Goal: Task Accomplishment & Management: Complete application form

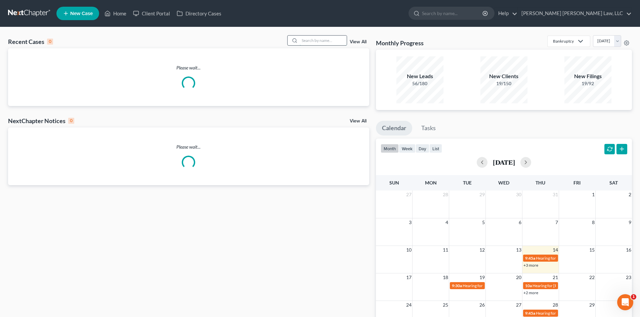
click at [331, 38] on input "search" at bounding box center [323, 41] width 47 height 10
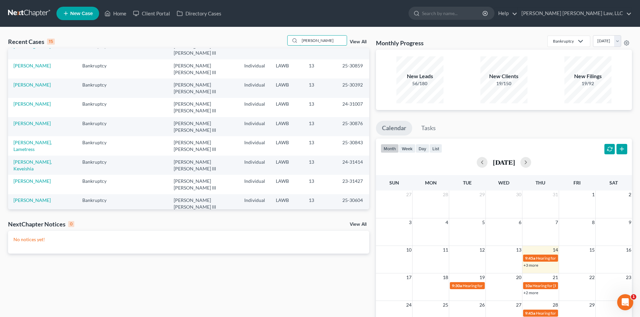
scroll to position [46, 0]
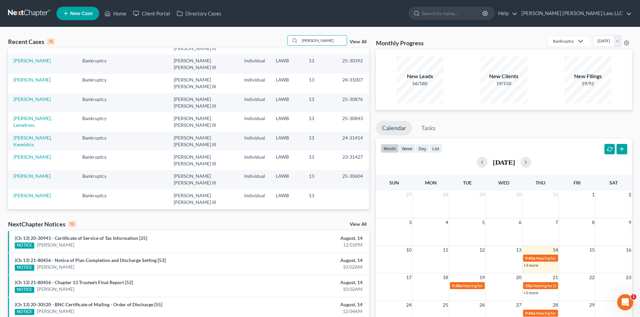
type input "[PERSON_NAME]"
click at [45, 251] on link "[PERSON_NAME], [PERSON_NAME]" at bounding box center [32, 257] width 38 height 12
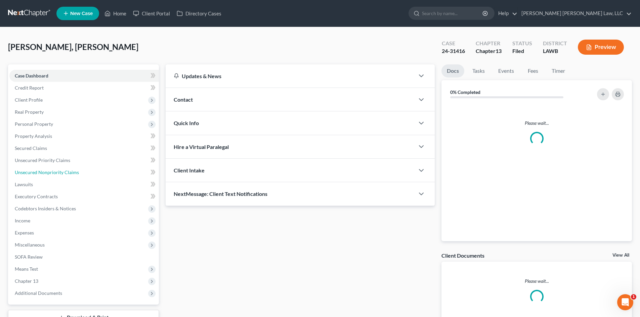
click at [41, 174] on span "Unsecured Nonpriority Claims" at bounding box center [47, 173] width 64 height 6
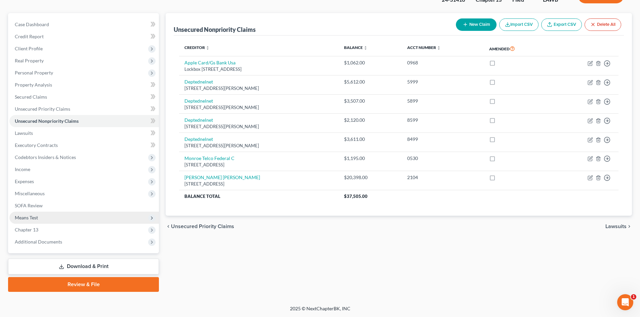
scroll to position [52, 0]
click at [77, 266] on link "Download & Print" at bounding box center [83, 267] width 151 height 16
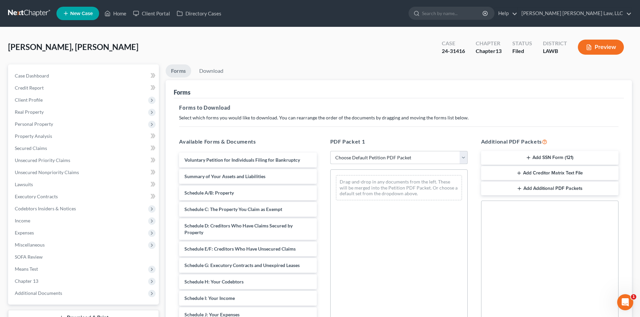
click at [343, 160] on select "Choose Default Petition PDF Packet Complete Bankruptcy Petition (all forms and …" at bounding box center [398, 157] width 137 height 13
select select "3"
click at [330, 151] on select "Choose Default Petition PDF Packet Complete Bankruptcy Petition (all forms and …" at bounding box center [398, 157] width 137 height 13
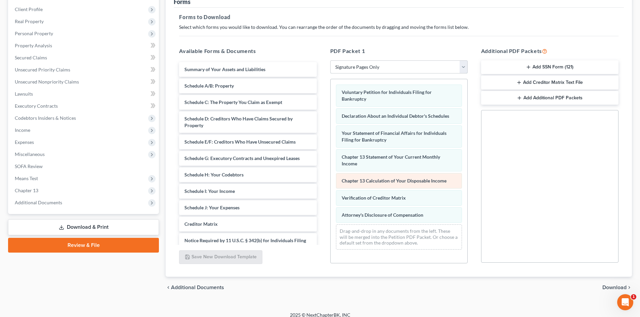
scroll to position [97, 0]
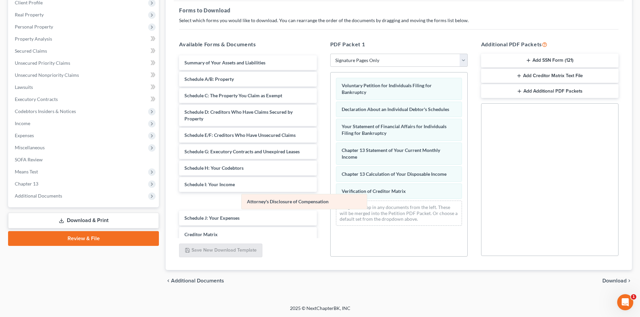
drag, startPoint x: 350, startPoint y: 208, endPoint x: 247, endPoint y: 199, distance: 103.5
click at [331, 199] on div "Attorney's Disclosure of Compensation Voluntary Petition for Individuals Filing…" at bounding box center [399, 152] width 137 height 159
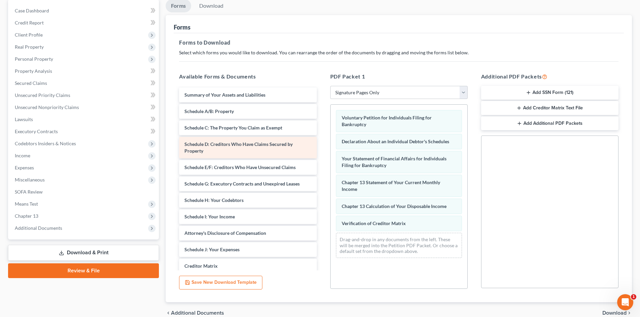
scroll to position [0, 0]
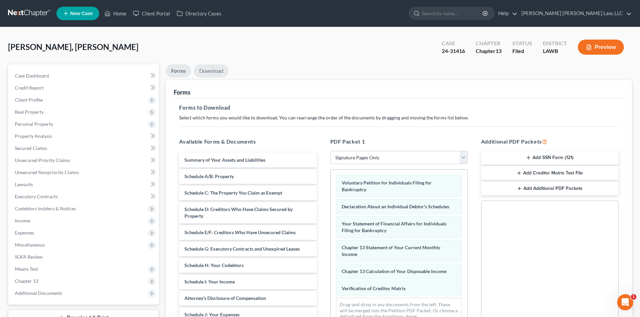
click at [216, 71] on link "Download" at bounding box center [211, 71] width 35 height 13
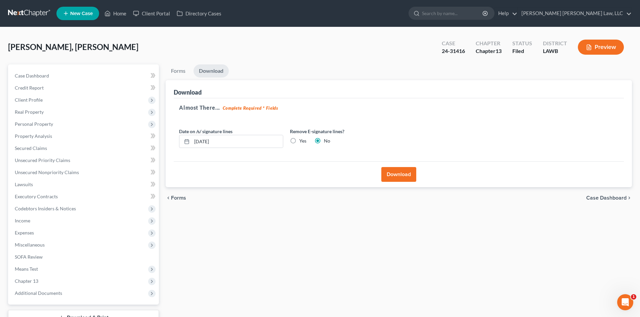
click at [385, 172] on button "Download" at bounding box center [398, 174] width 35 height 15
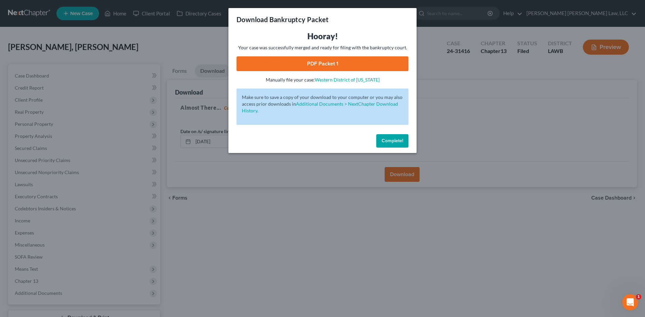
click at [314, 59] on link "PDF Packet 1" at bounding box center [323, 63] width 172 height 15
click at [385, 142] on span "Complete!" at bounding box center [393, 141] width 22 height 6
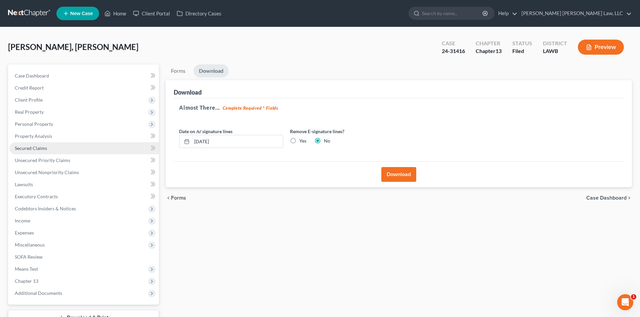
click at [37, 150] on span "Secured Claims" at bounding box center [31, 148] width 32 height 6
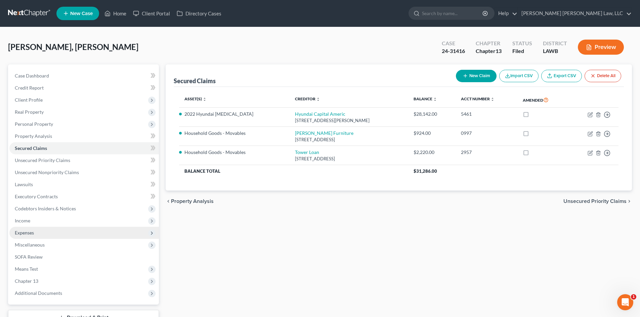
click at [23, 233] on span "Expenses" at bounding box center [24, 233] width 19 height 6
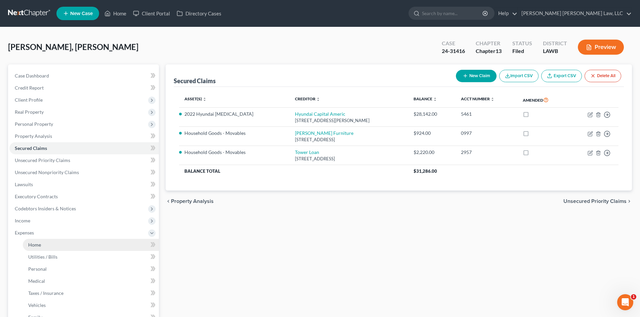
click at [37, 247] on span "Home" at bounding box center [34, 245] width 13 height 6
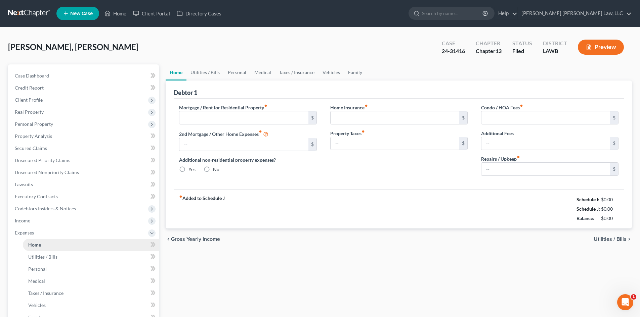
type input "521.00"
type input "0.00"
radio input "true"
type input "0.00"
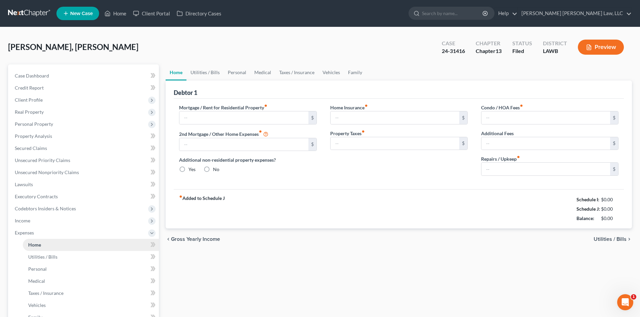
type input "0.00"
click at [197, 77] on link "Utilities / Bills" at bounding box center [204, 73] width 37 height 16
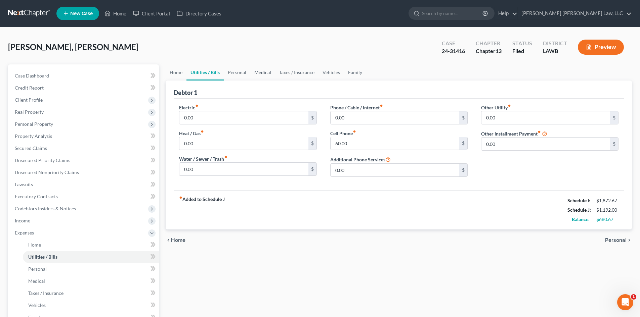
click at [252, 71] on link "Medical" at bounding box center [262, 73] width 25 height 16
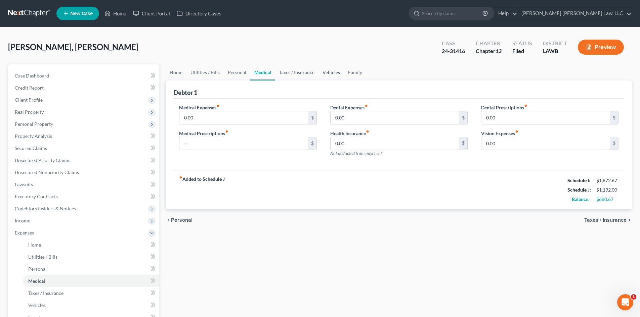
click at [325, 76] on link "Vehicles" at bounding box center [331, 73] width 26 height 16
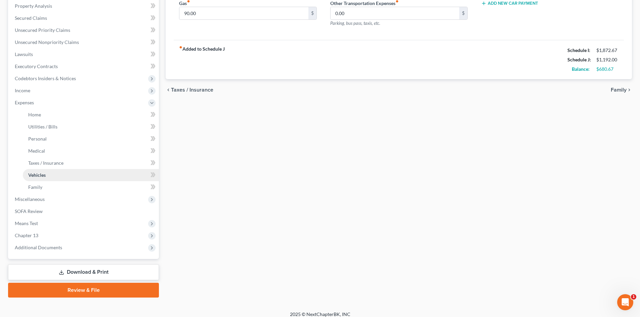
scroll to position [134, 0]
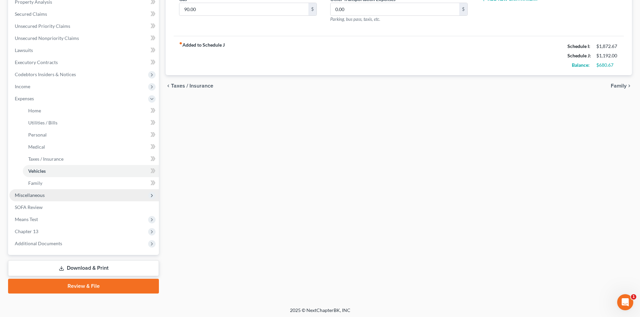
click at [49, 196] on span "Miscellaneous" at bounding box center [84, 195] width 150 height 12
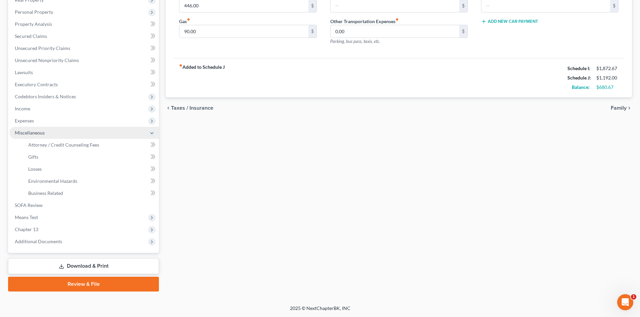
scroll to position [112, 0]
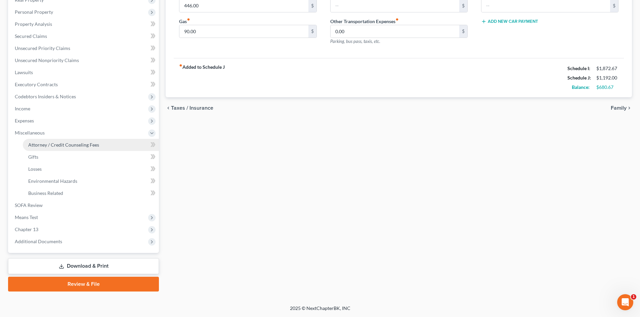
click at [59, 145] on span "Attorney / Credit Counseling Fees" at bounding box center [63, 145] width 71 height 6
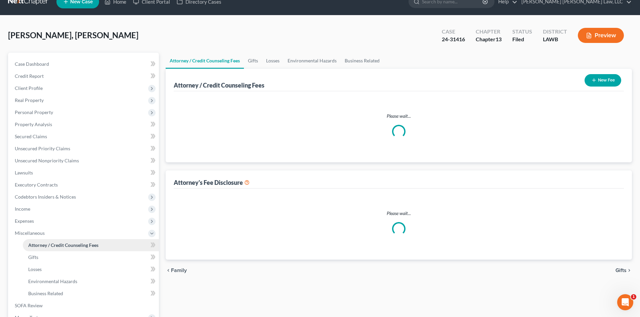
scroll to position [0, 0]
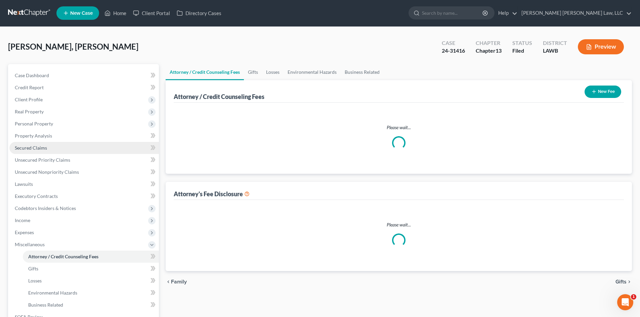
select select "1"
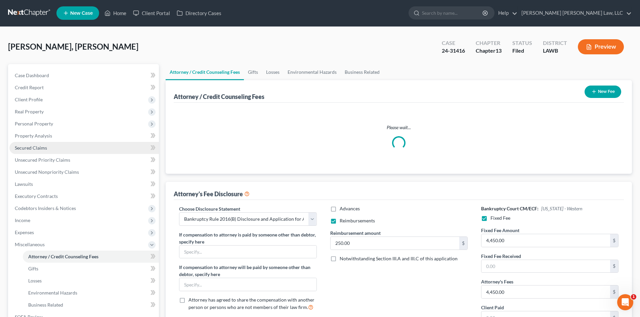
scroll to position [0, 0]
